Goal: Information Seeking & Learning: Learn about a topic

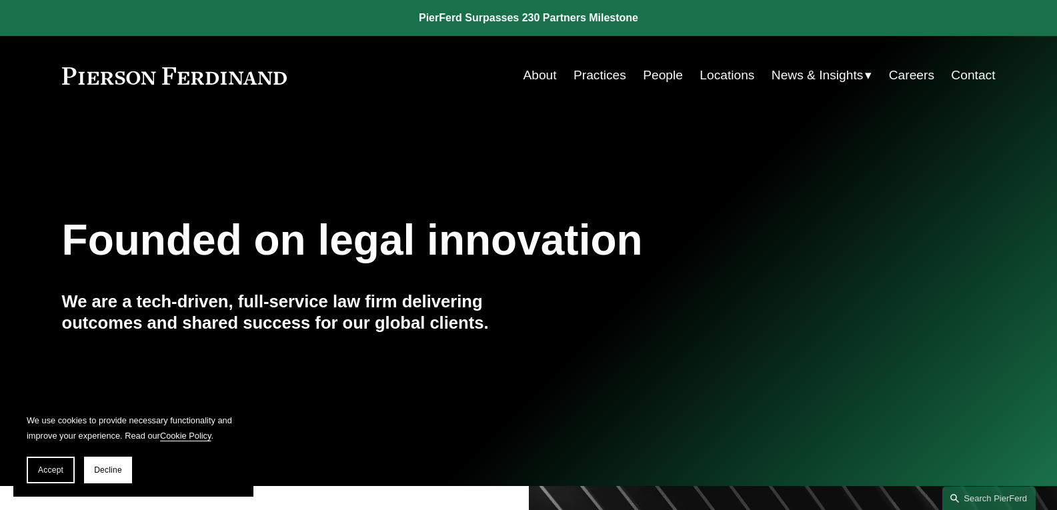
click at [728, 73] on link "Locations" at bounding box center [726, 75] width 55 height 25
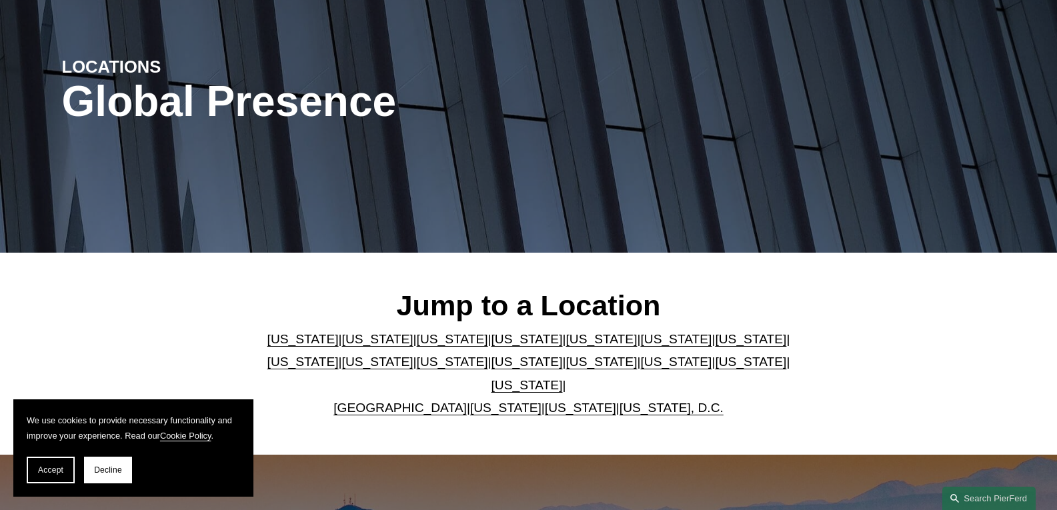
scroll to position [133, 0]
click at [565, 362] on link "North Carolina" at bounding box center [600, 361] width 71 height 14
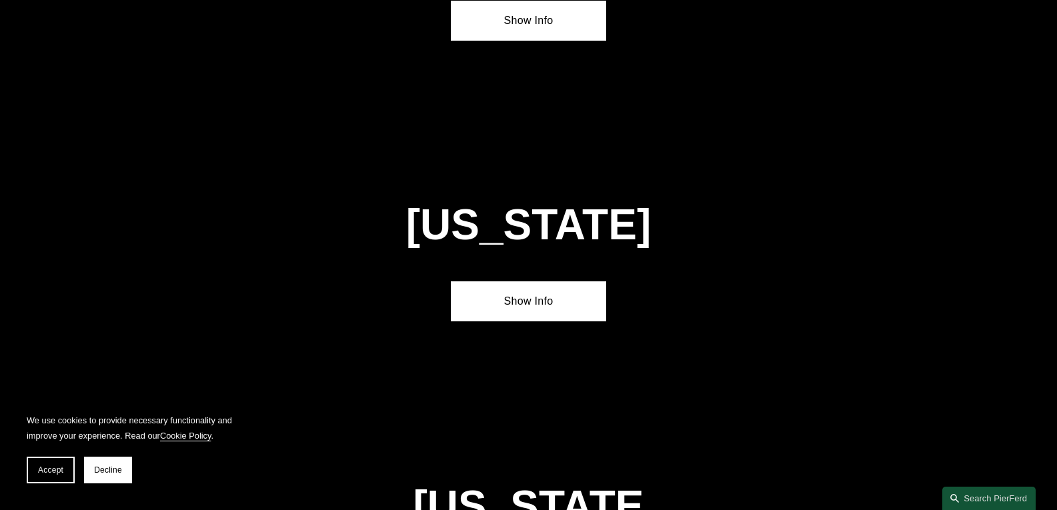
scroll to position [3667, 0]
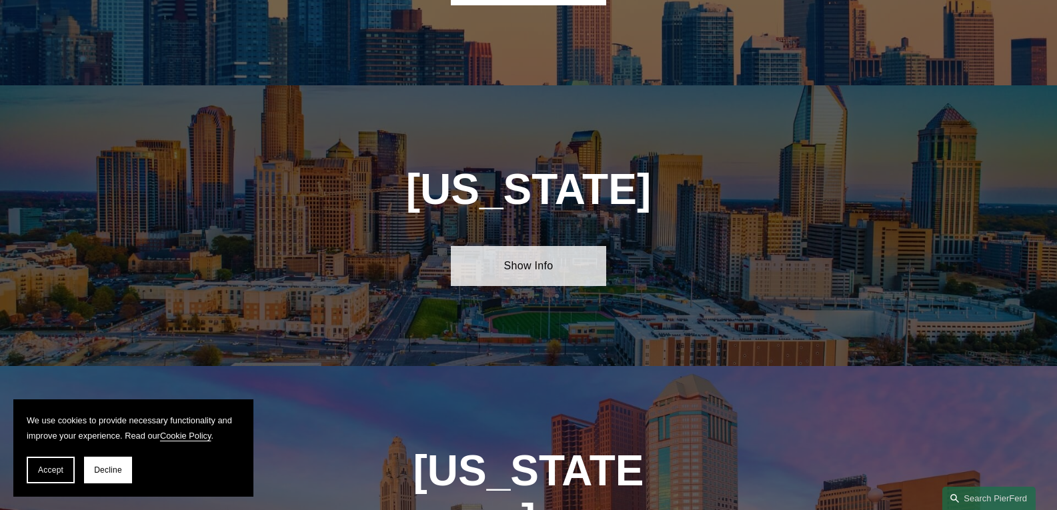
click at [538, 246] on link "Show Info" at bounding box center [528, 266] width 155 height 40
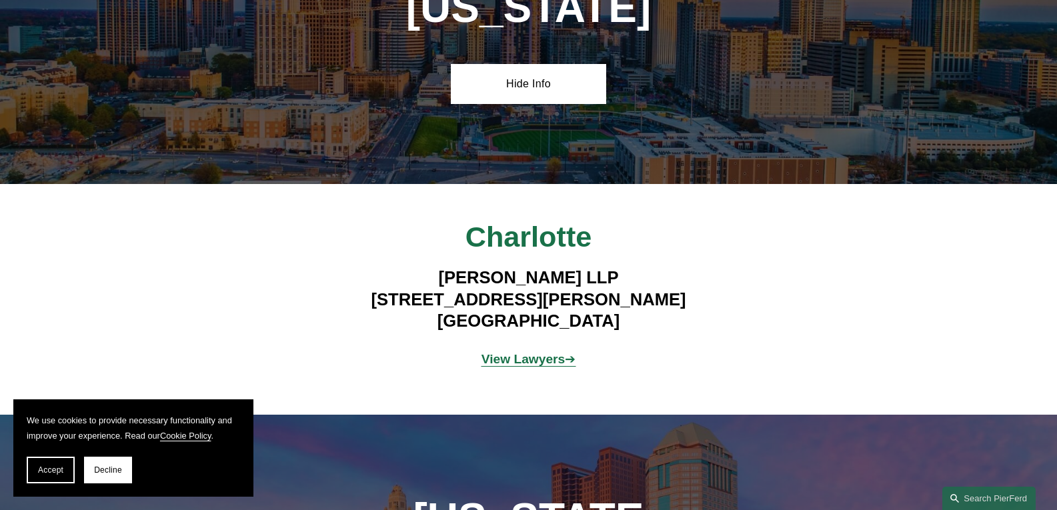
scroll to position [3867, 0]
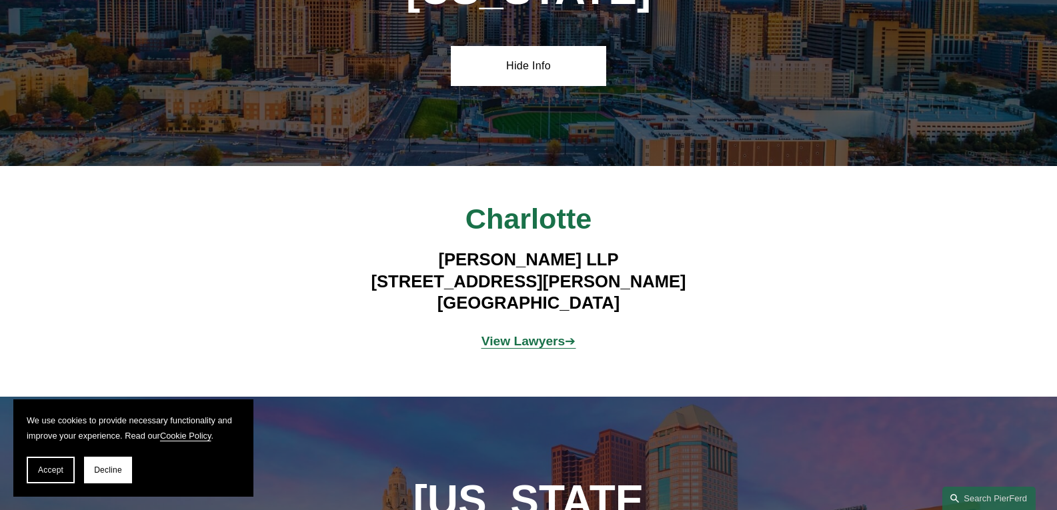
click at [549, 334] on strong "View Lawyers" at bounding box center [523, 341] width 84 height 14
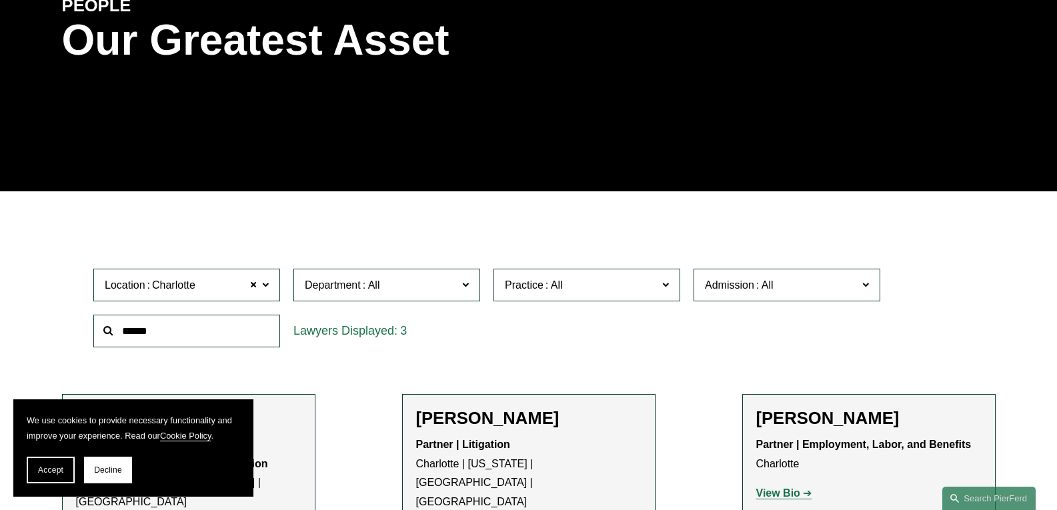
scroll to position [200, 0]
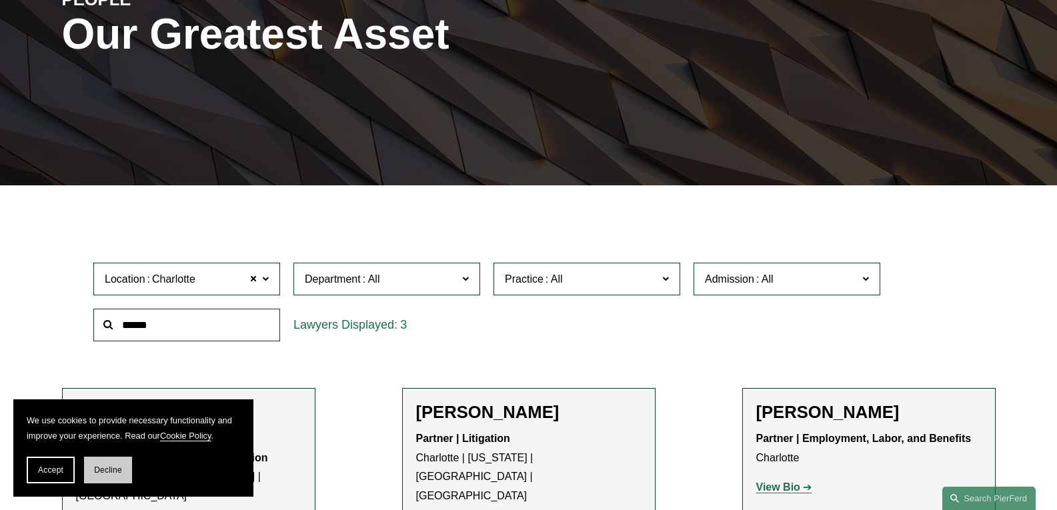
click at [116, 471] on span "Decline" at bounding box center [108, 469] width 28 height 9
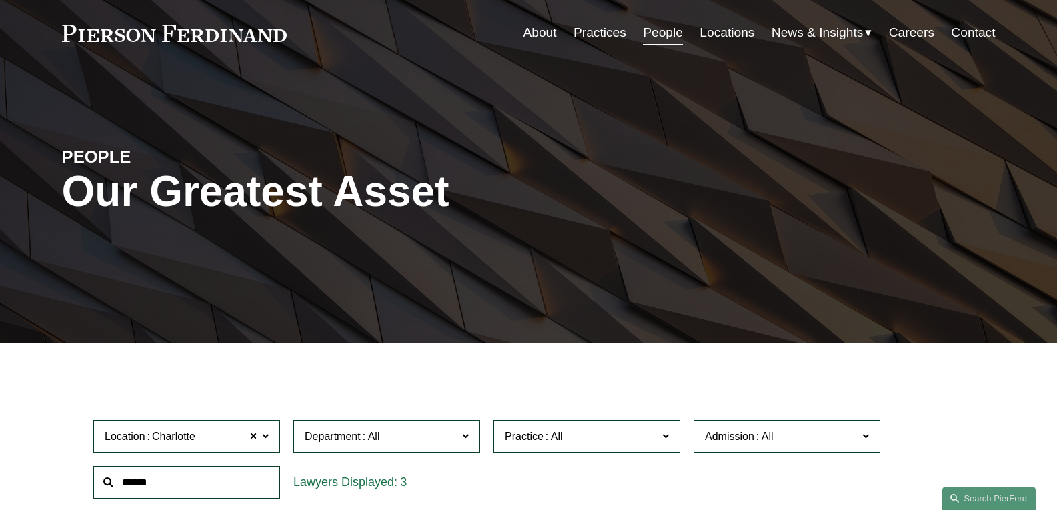
scroll to position [0, 0]
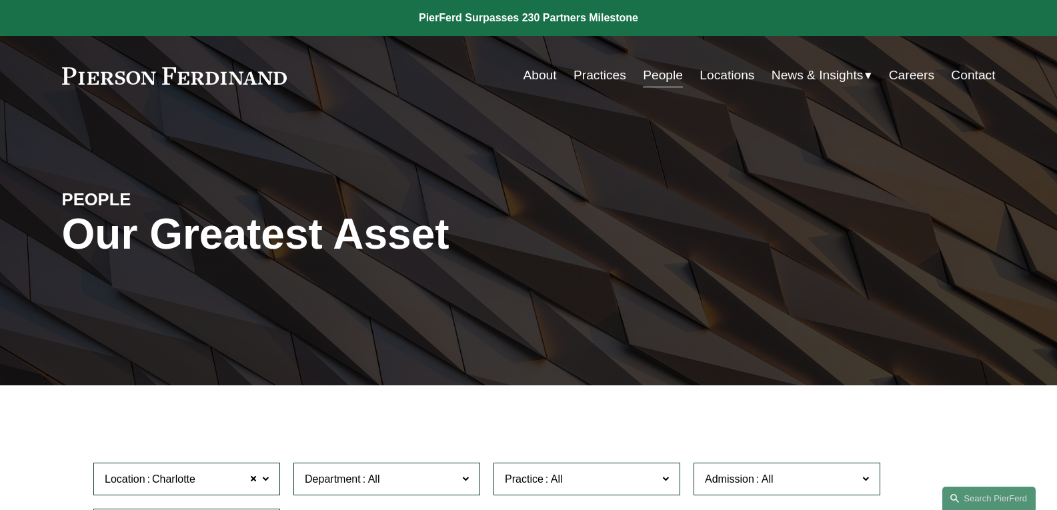
click at [601, 70] on link "Practices" at bounding box center [599, 75] width 53 height 25
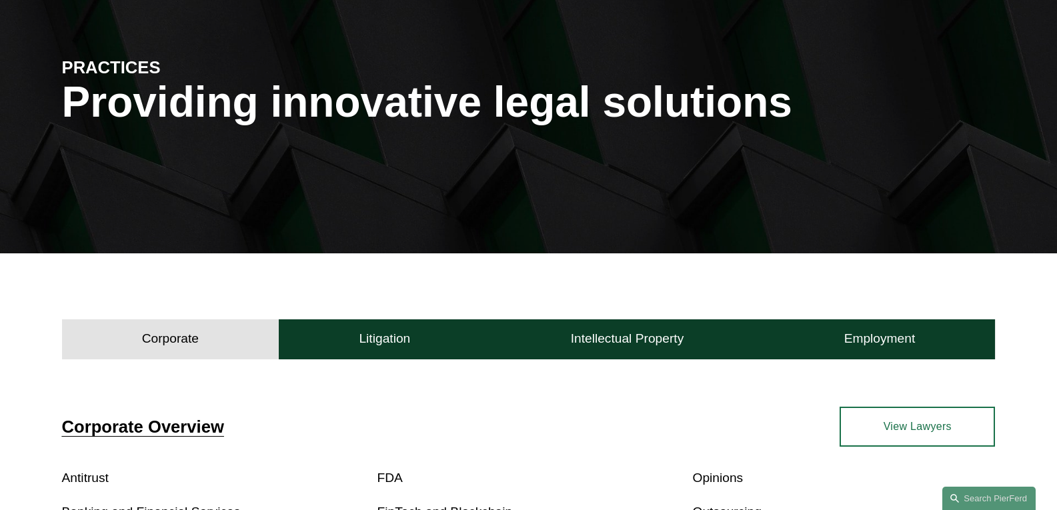
scroll to position [200, 0]
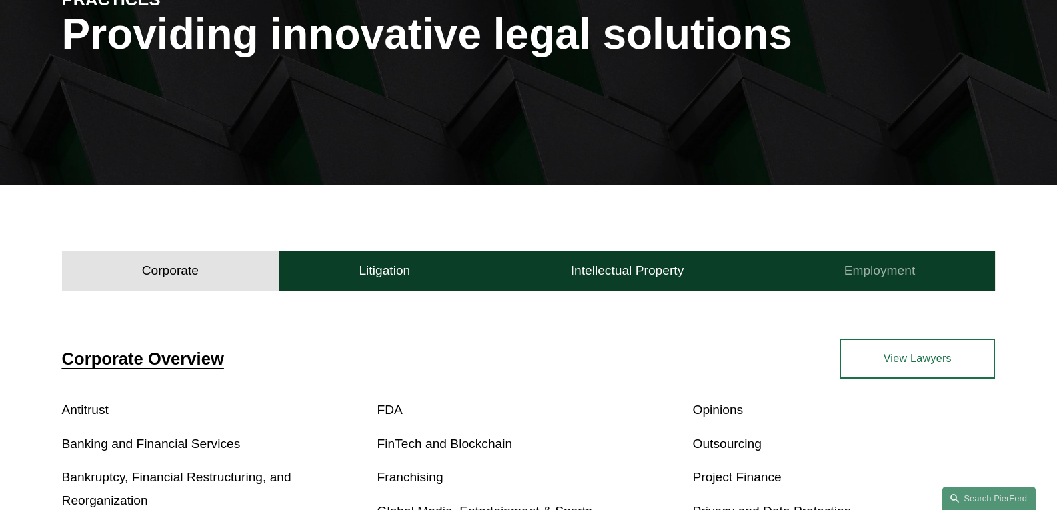
click at [875, 270] on h4 "Employment" at bounding box center [879, 271] width 71 height 16
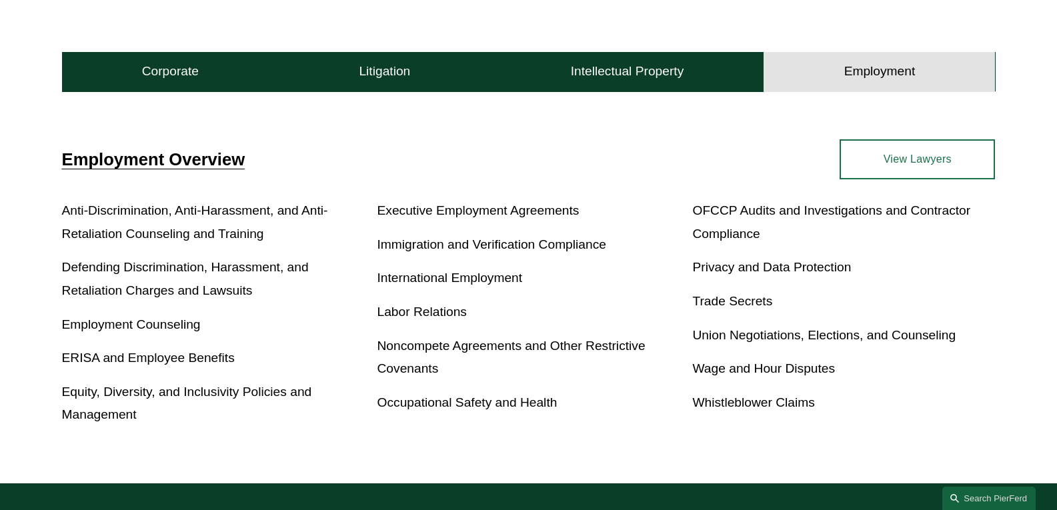
scroll to position [400, 0]
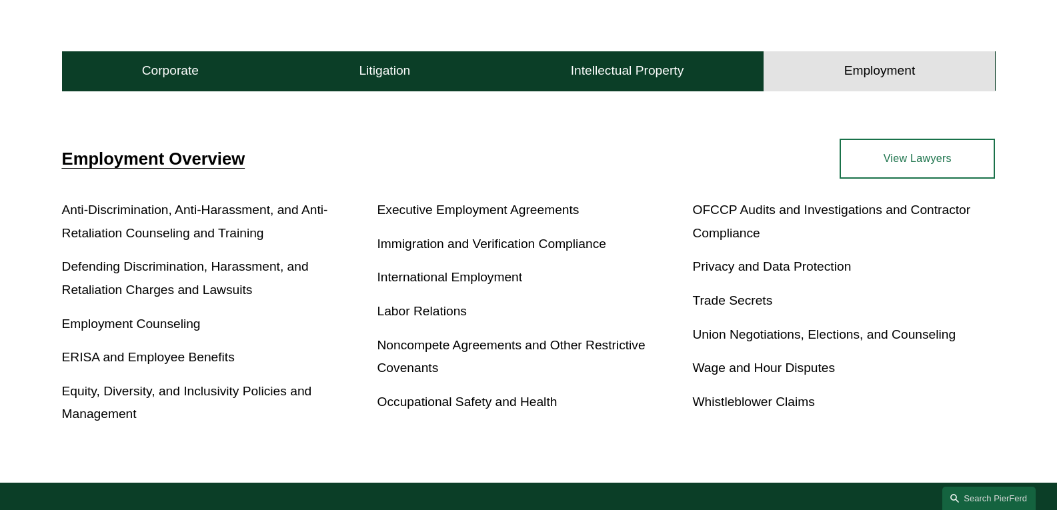
click at [911, 157] on link "View Lawyers" at bounding box center [916, 159] width 155 height 40
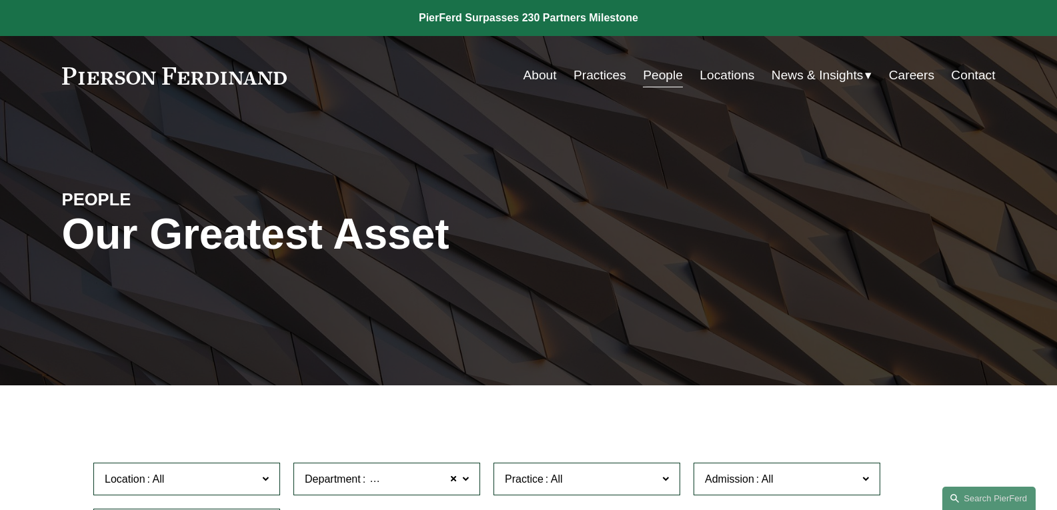
click at [0, 0] on span "News" at bounding box center [0, 0] width 0 height 0
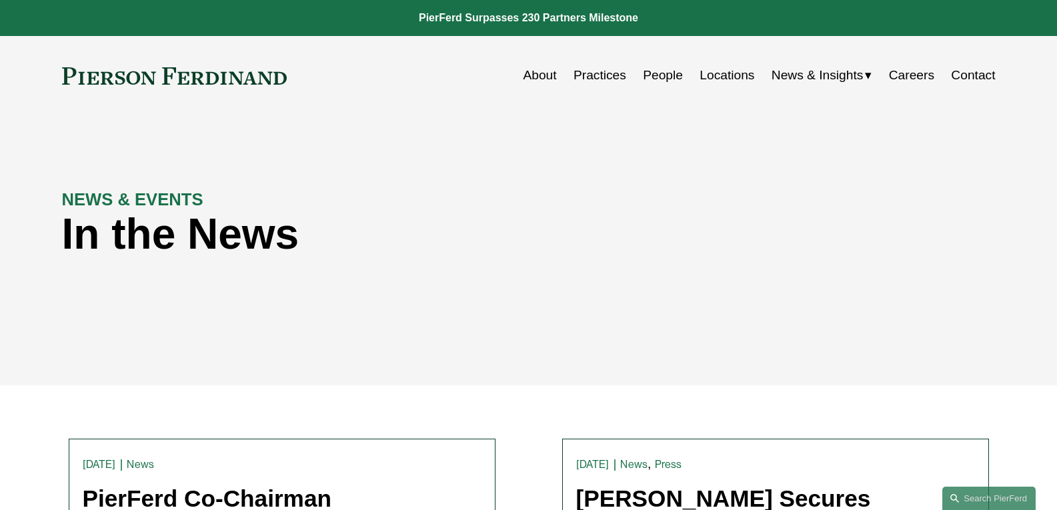
click at [0, 0] on span "News" at bounding box center [0, 0] width 0 height 0
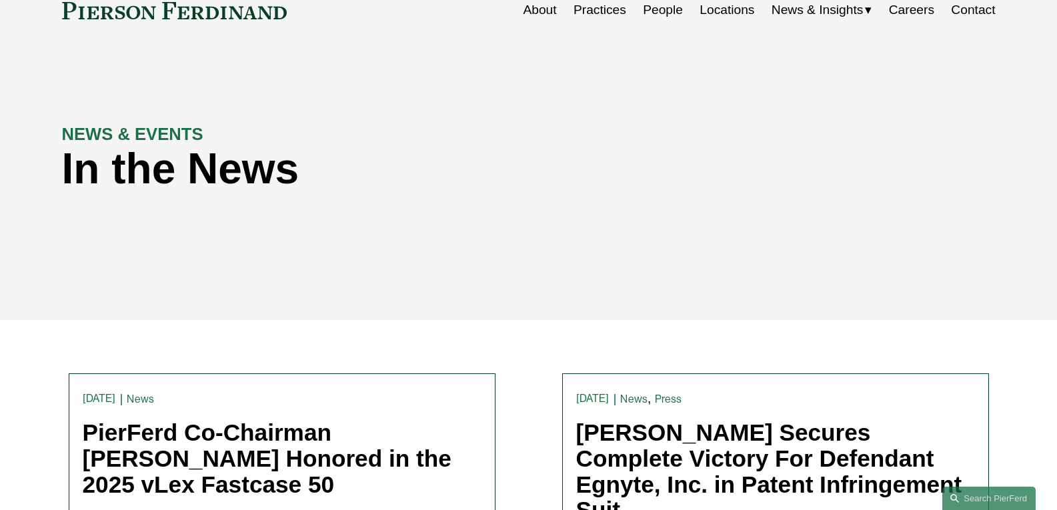
scroll to position [200, 0]
